Goal: Information Seeking & Learning: Learn about a topic

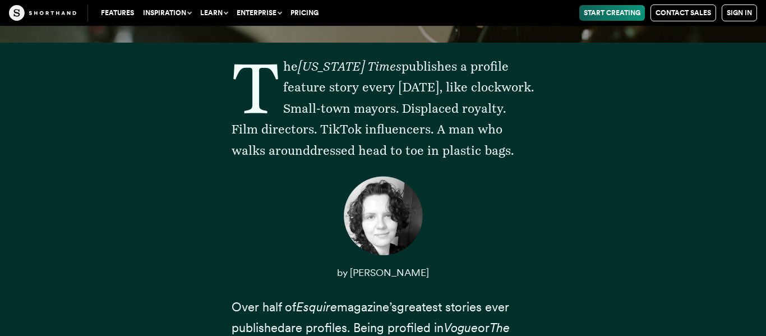
scroll to position [285, 0]
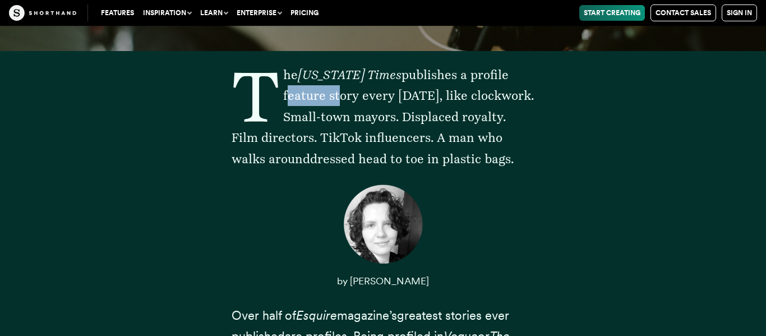
drag, startPoint x: 205, startPoint y: 96, endPoint x: 334, endPoint y: 88, distance: 129.8
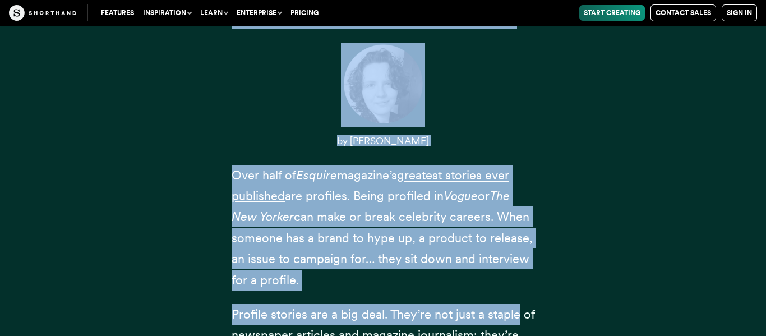
scroll to position [426, 0]
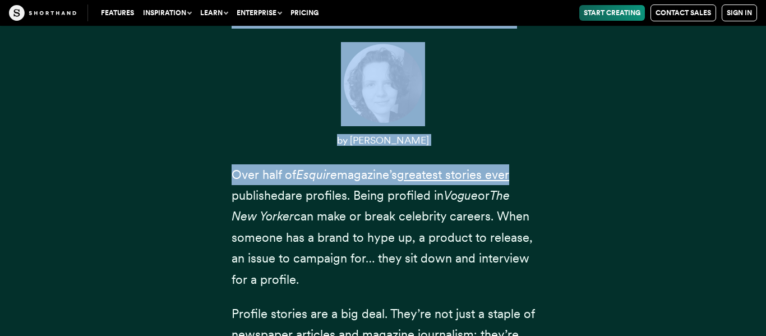
drag, startPoint x: 231, startPoint y: 112, endPoint x: 744, endPoint y: 186, distance: 518.5
click at [744, 186] on div "The [US_STATE] Times publishes a profile feature story every [DATE], like clock…" at bounding box center [383, 258] width 766 height 696
click at [687, 179] on div "The [US_STATE] Times publishes a profile feature story every [DATE], like clock…" at bounding box center [383, 258] width 696 height 696
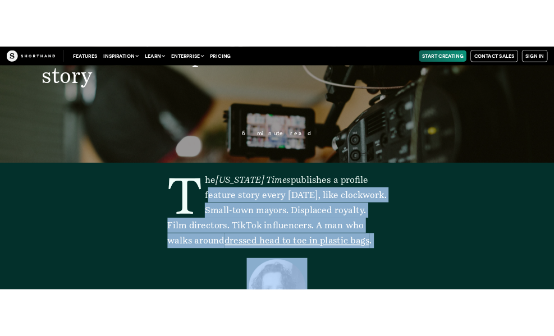
scroll to position [195, 0]
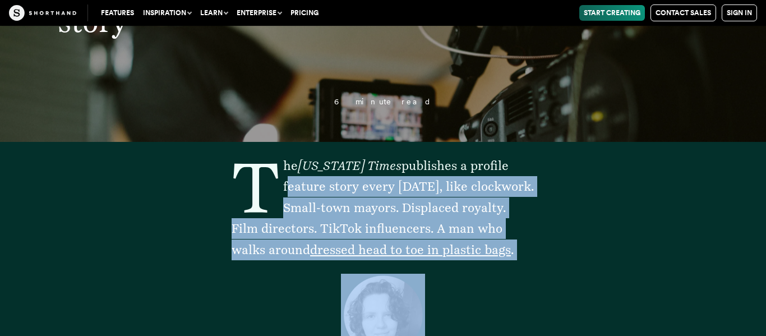
drag, startPoint x: 213, startPoint y: 259, endPoint x: 532, endPoint y: 324, distance: 325.7
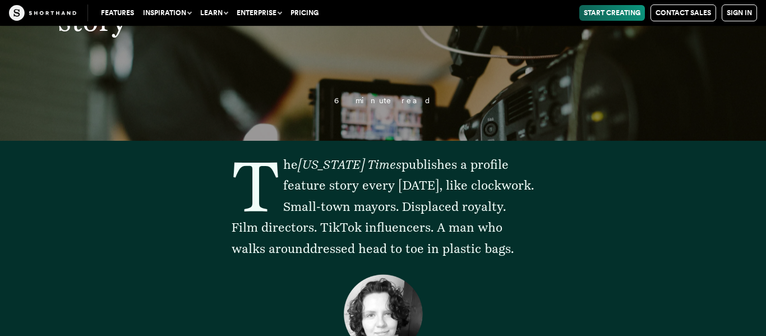
click at [242, 200] on span "The [US_STATE] Times publishes a profile feature story every [DATE], like clock…" at bounding box center [383, 206] width 302 height 99
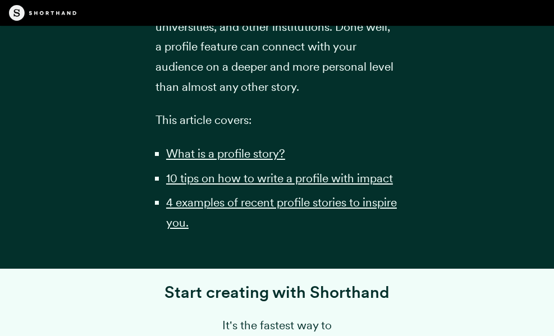
scroll to position [807, 0]
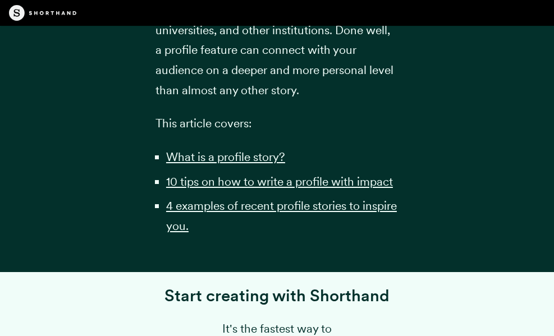
click at [386, 167] on li "What is a profile story?" at bounding box center [282, 157] width 232 height 20
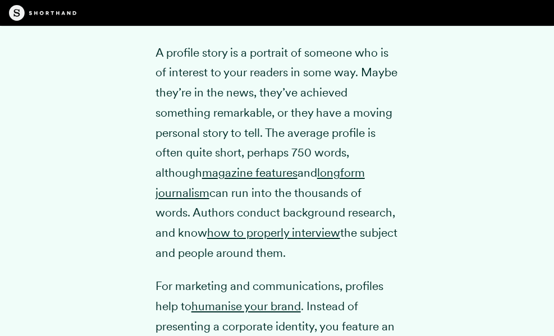
scroll to position [1489, 0]
